Goal: Task Accomplishment & Management: Use online tool/utility

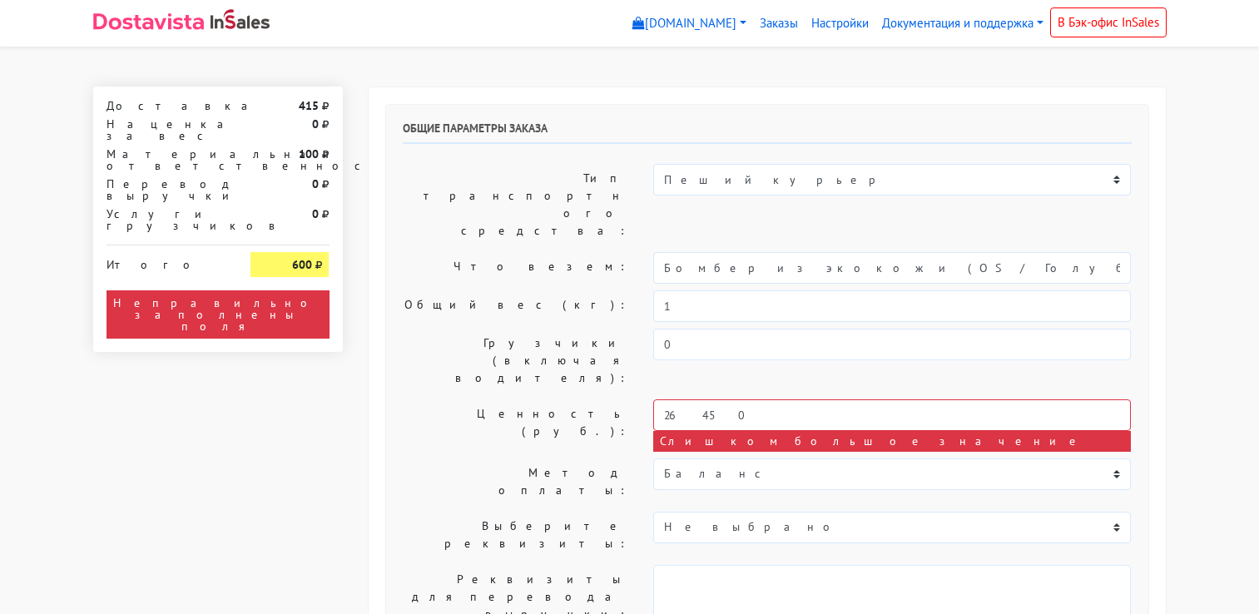
select select "10:00"
click at [742, 399] on input "26450" at bounding box center [892, 415] width 478 height 32
type input "20000"
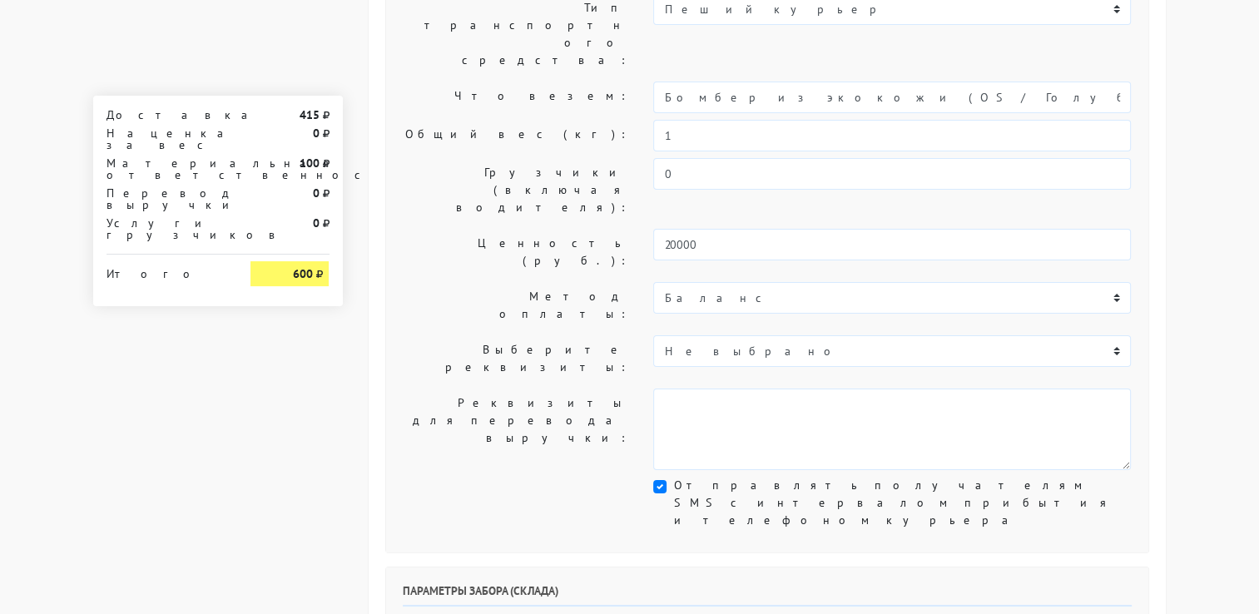
scroll to position [83, 0]
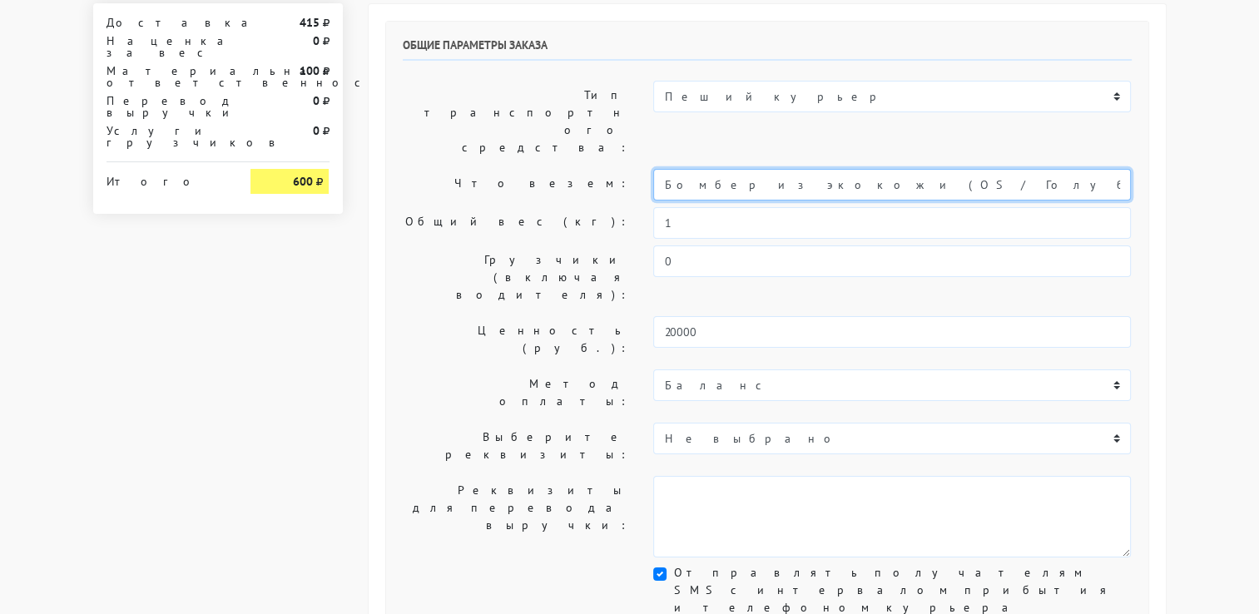
click at [898, 169] on input "Бомбер из экокожи (OS / Голубой)" at bounding box center [892, 185] width 478 height 32
paste input "Леггинсы с разрезом (M-L / Черный)"
click at [865, 169] on input "Бомбер из экокожи (OS / Голубой), Леггинсы с разрезом (M-L / Черный)" at bounding box center [892, 185] width 478 height 32
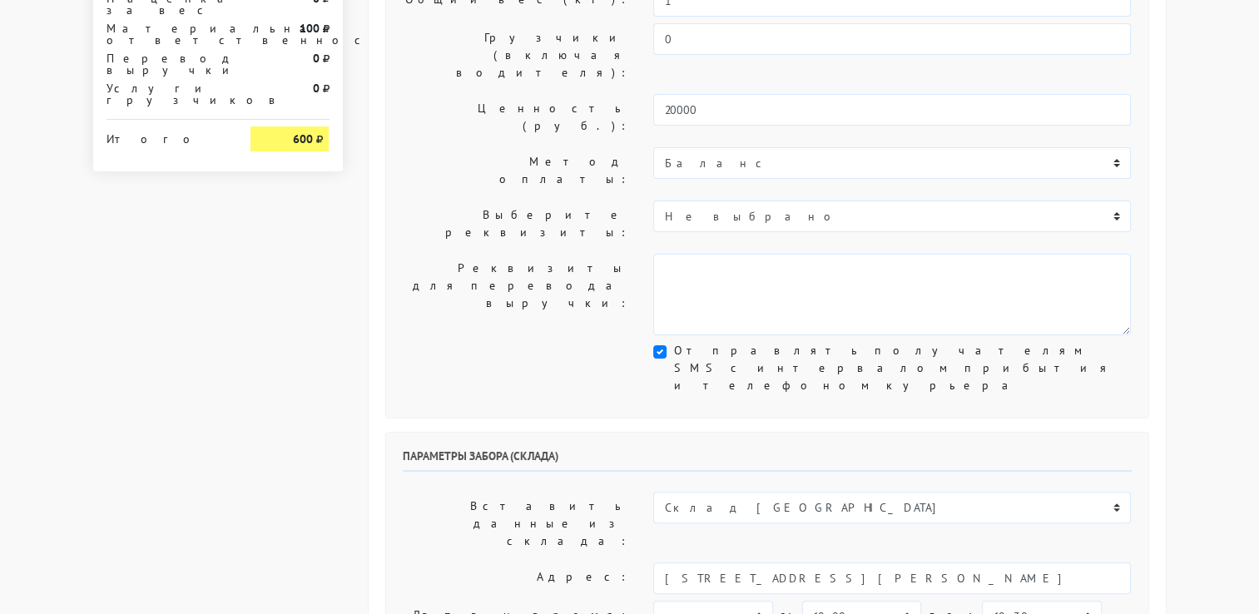
scroll to position [416, 0]
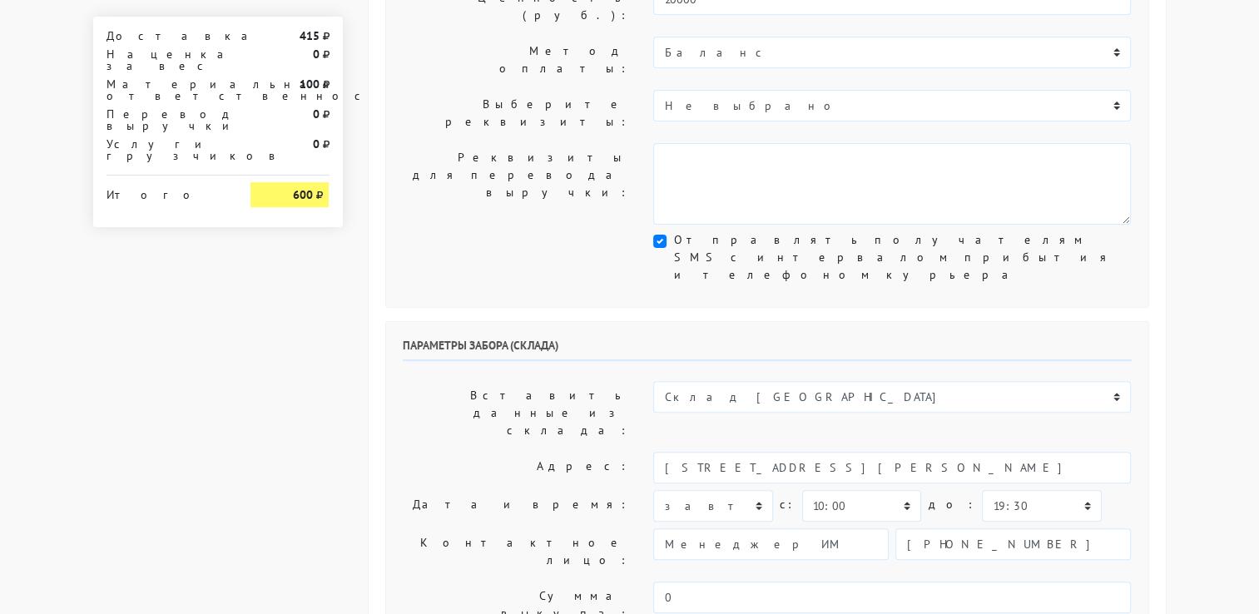
type input "Бомбер из экокожи (OS / Голубой), Леггинсы с разрезом (M-L / Черный)"
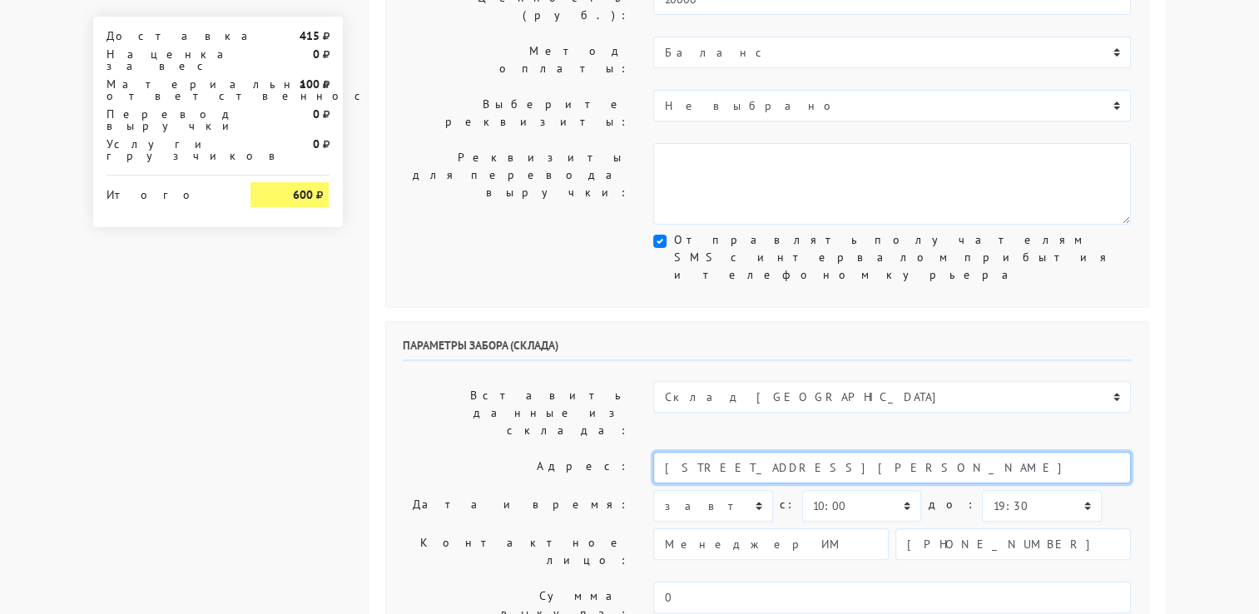
drag, startPoint x: 825, startPoint y: 271, endPoint x: 734, endPoint y: 280, distance: 91.9
click at [734, 452] on input "[STREET_ADDRESS][PERSON_NAME]" at bounding box center [892, 468] width 478 height 32
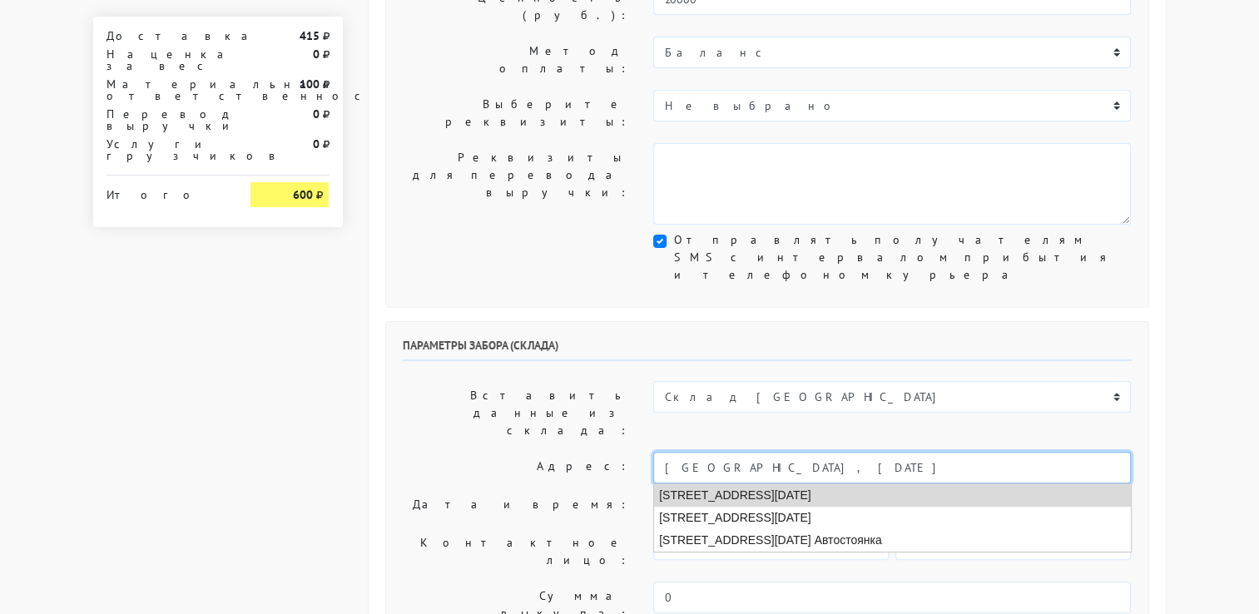
click at [885, 484] on li "[STREET_ADDRESS][DATE]" at bounding box center [892, 495] width 477 height 22
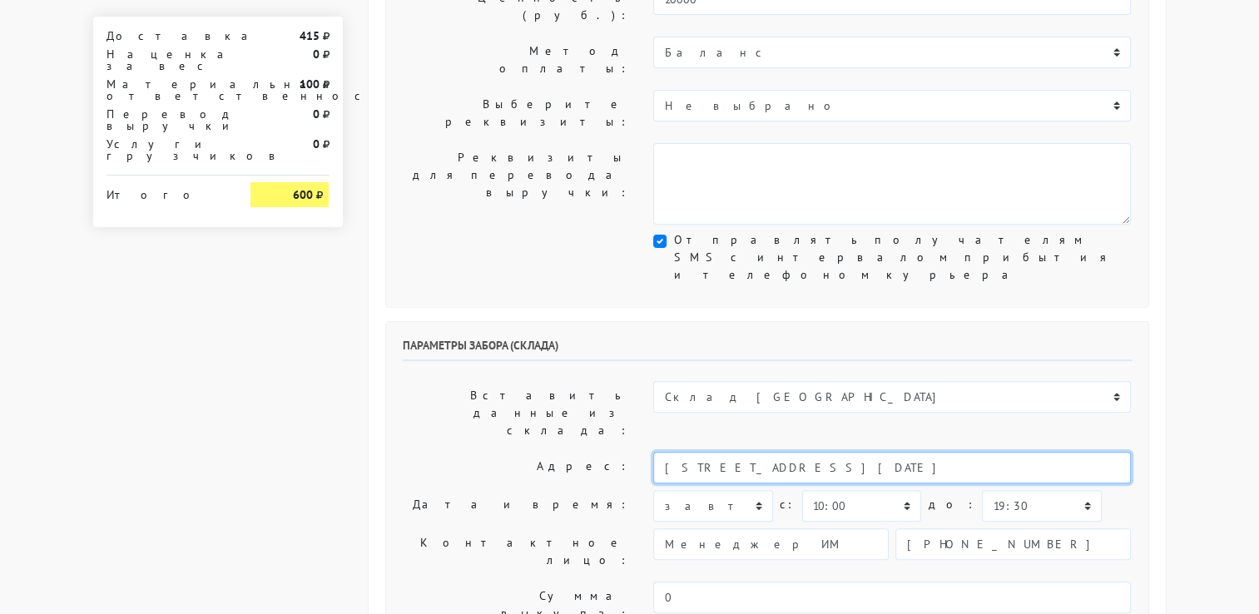
type input "[STREET_ADDRESS][DATE]"
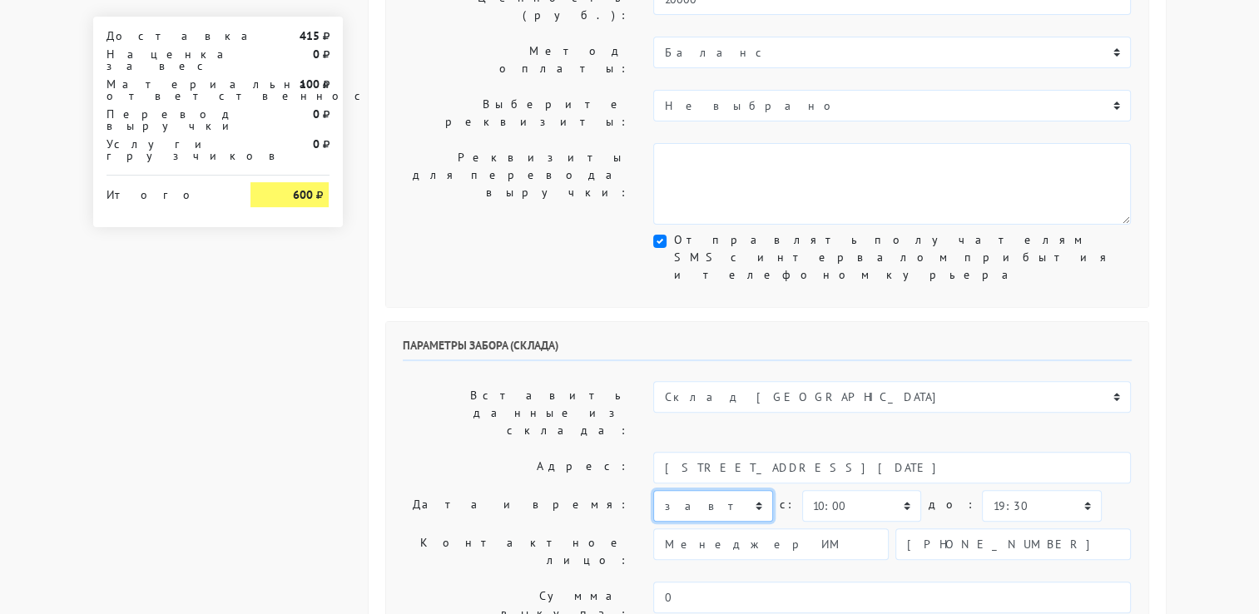
click at [757, 490] on select "[DATE] [DATE] [DATE] [DATE] [DATE] [DATE] [DATE] [DATE] [DATE]" at bounding box center [712, 506] width 119 height 32
select select "[DATE]"
click at [653, 490] on select "[DATE] [DATE] [DATE] [DATE] [DATE] [DATE] [DATE] [DATE] [DATE]" at bounding box center [712, 506] width 119 height 32
click at [1048, 490] on select "00:00 00:30 01:00 01:30 02:00 02:30 03:00 03:30 04:00 04:30 05:00 05:30 06:00 0…" at bounding box center [1041, 506] width 119 height 32
select select "11:00"
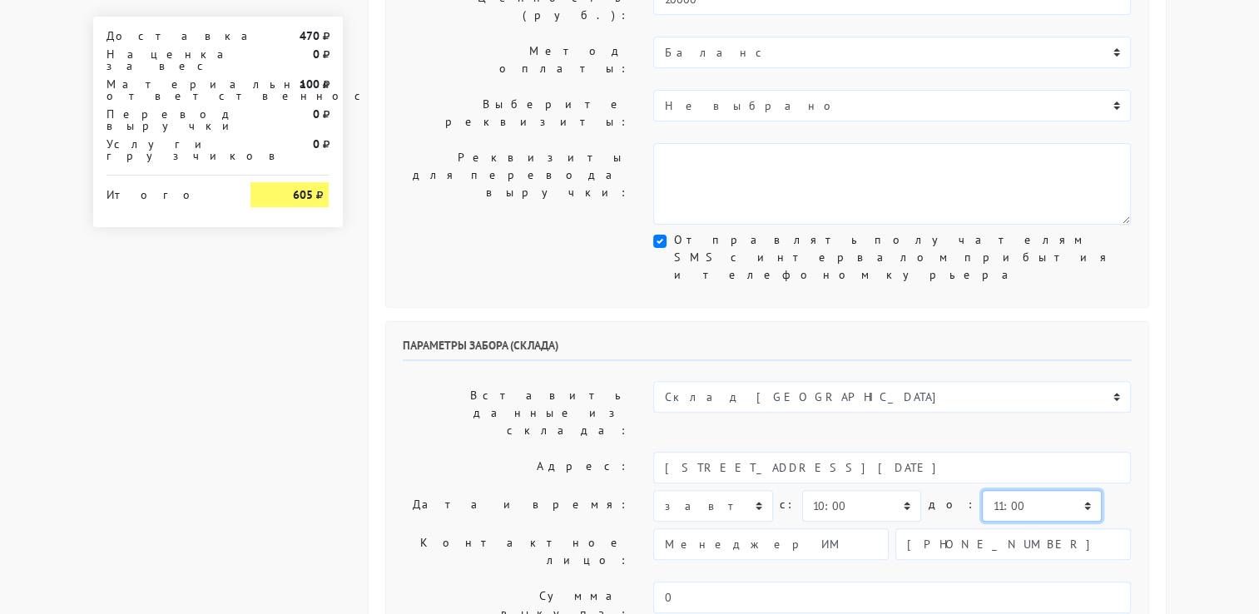
click at [982, 490] on select "00:00 00:30 01:00 01:30 02:00 02:30 03:00 03:30 04:00 04:30 05:00 05:30 06:00 0…" at bounding box center [1041, 506] width 119 height 32
click at [1185, 318] on body "[DOMAIN_NAME] [DOMAIN_NAME] Выйти Заказы Настройки 0" at bounding box center [629, 515] width 1259 height 1862
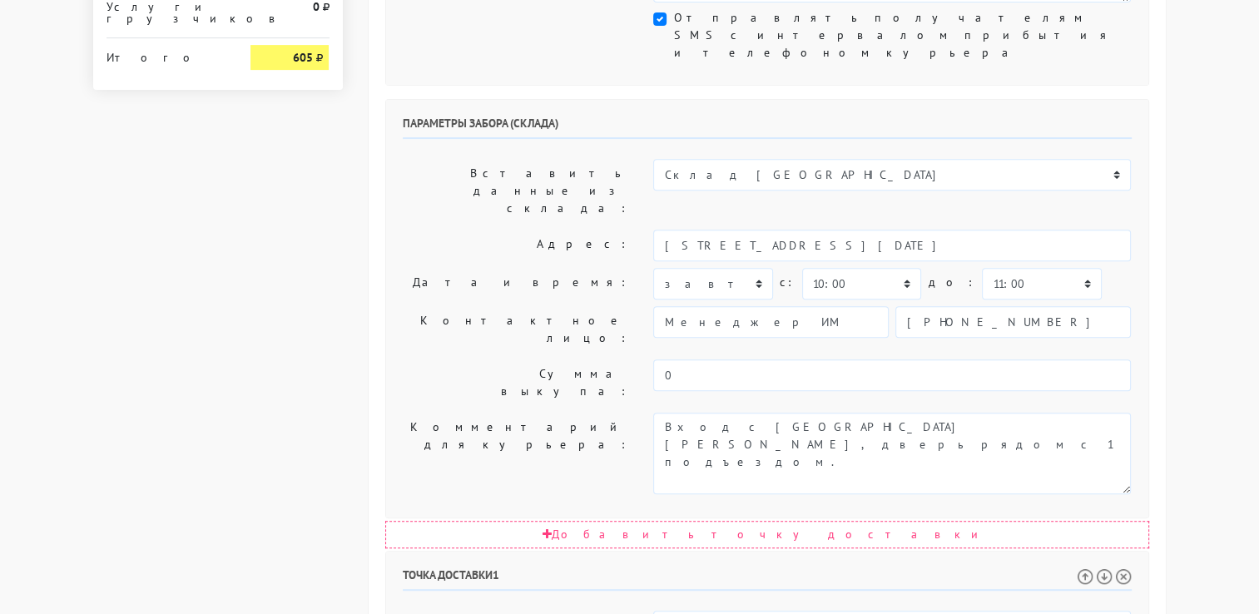
scroll to position [916, 0]
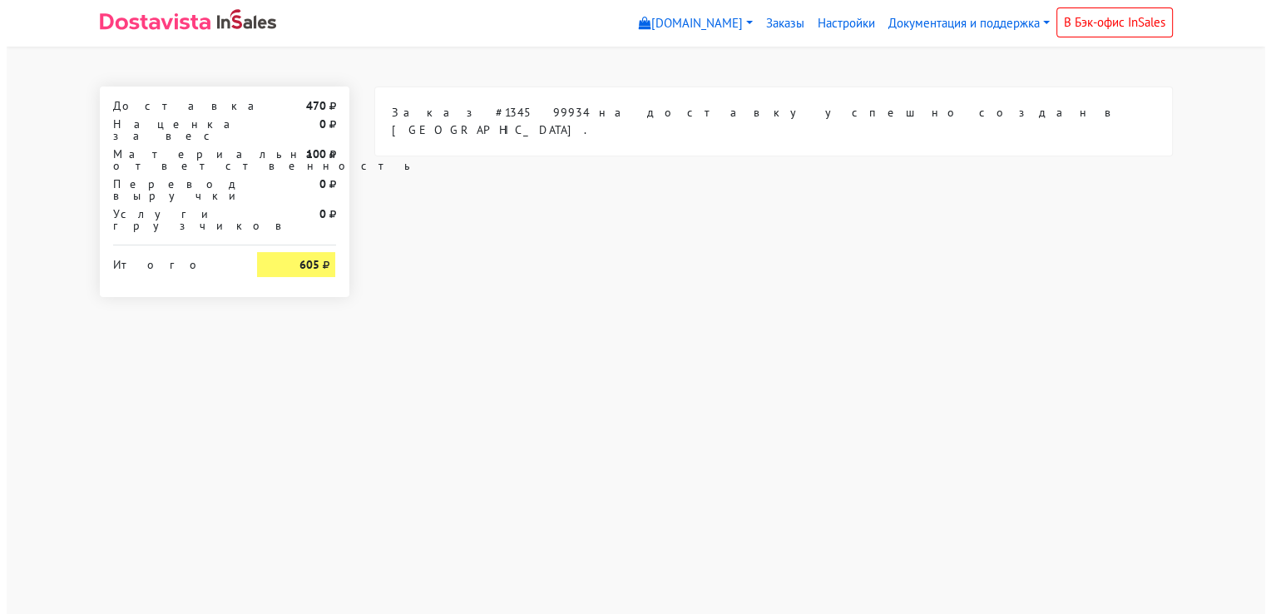
scroll to position [0, 0]
